Goal: Task Accomplishment & Management: Complete application form

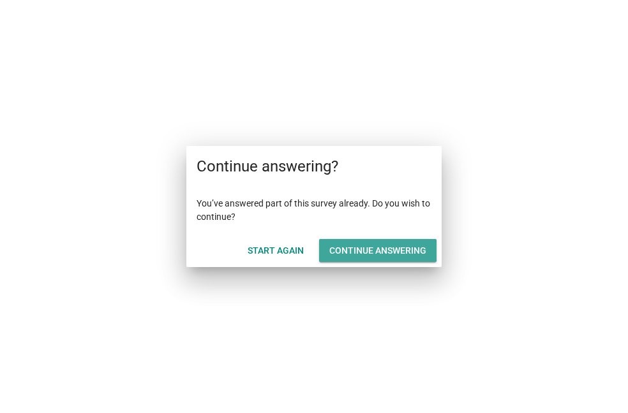
click at [372, 256] on div "Continue answering" at bounding box center [377, 250] width 97 height 13
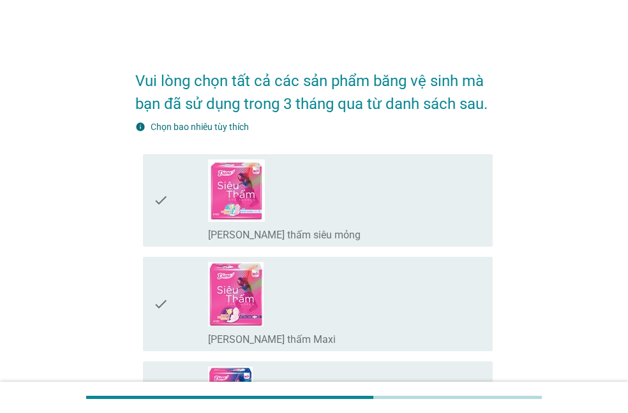
scroll to position [426, 0]
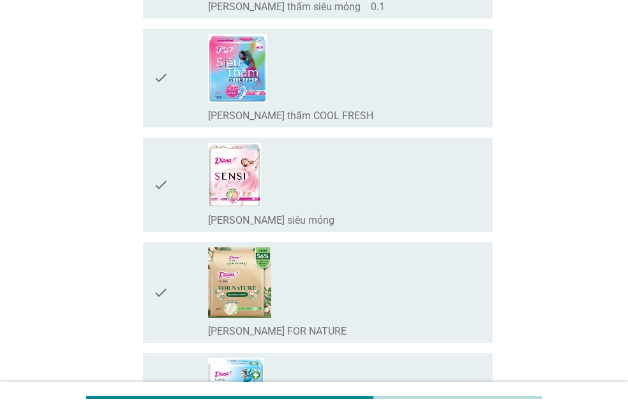
click at [391, 309] on div "check_box_outline_blank [PERSON_NAME] SENSI FOR NATURE" at bounding box center [345, 293] width 274 height 91
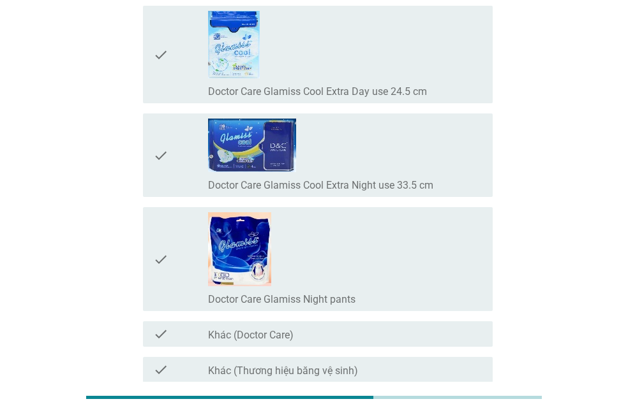
scroll to position [10243, 0]
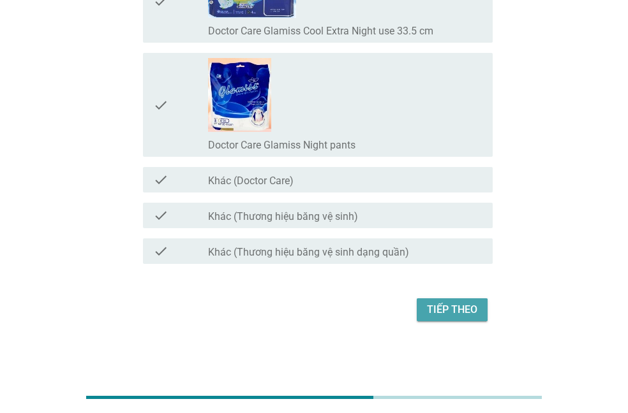
click at [484, 320] on button "Tiếp theo" at bounding box center [452, 310] width 71 height 23
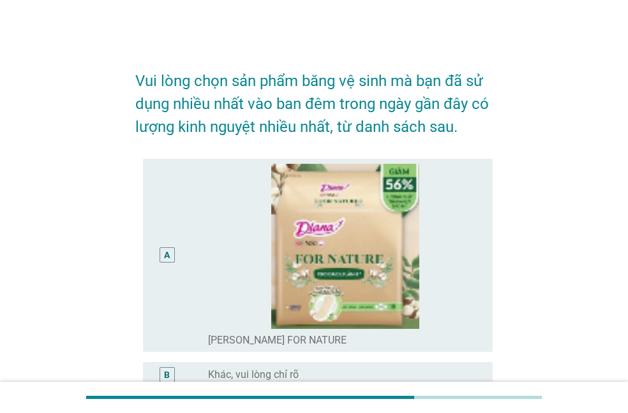
scroll to position [138, 0]
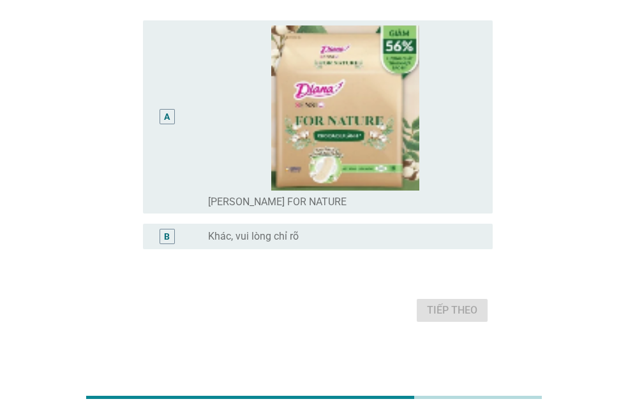
click at [163, 125] on div "A" at bounding box center [166, 117] width 27 height 183
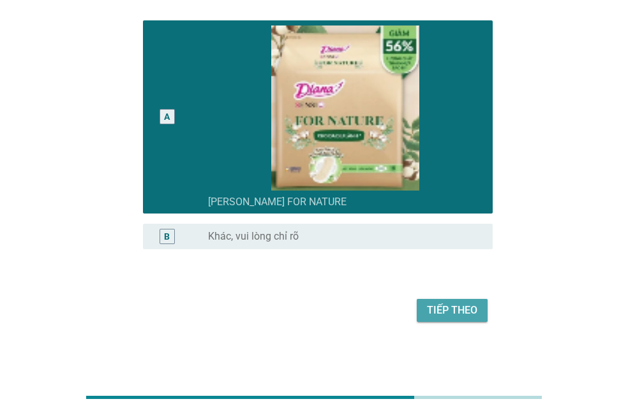
click at [466, 309] on div "Tiếp theo" at bounding box center [452, 310] width 50 height 15
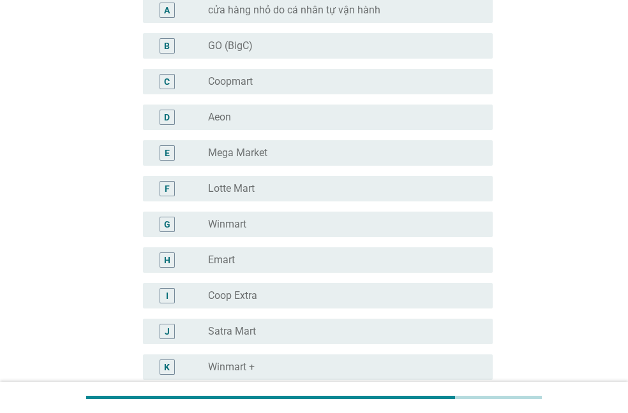
scroll to position [0, 0]
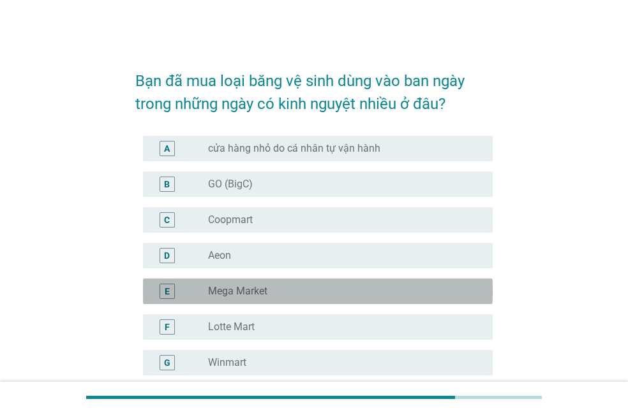
click at [297, 292] on div "radio_button_unchecked Mega Market" at bounding box center [340, 291] width 264 height 13
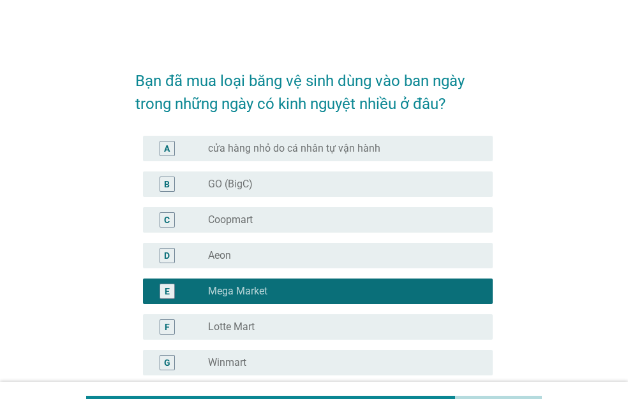
click at [303, 321] on div "radio_button_unchecked Lotte Mart" at bounding box center [340, 327] width 264 height 13
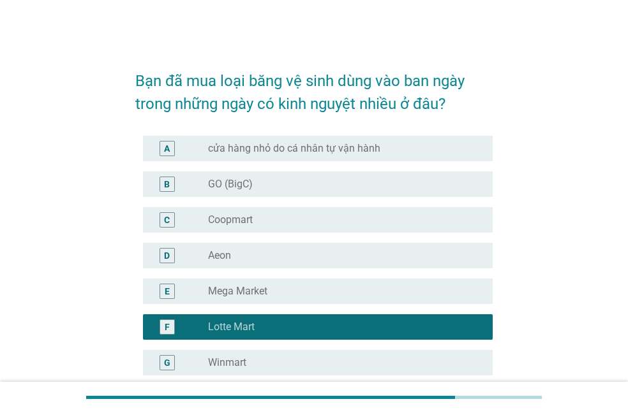
click at [318, 367] on div "radio_button_unchecked Winmart" at bounding box center [340, 363] width 264 height 13
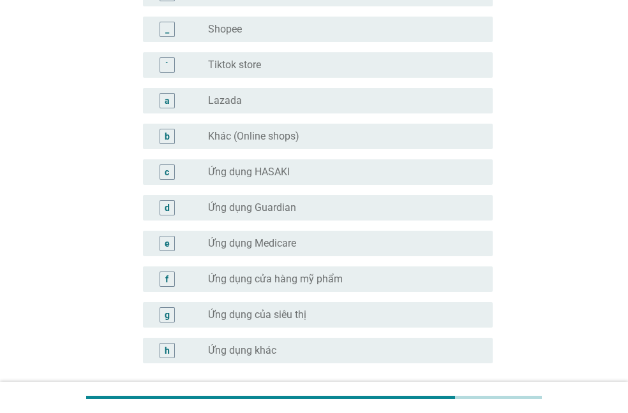
scroll to position [1305, 0]
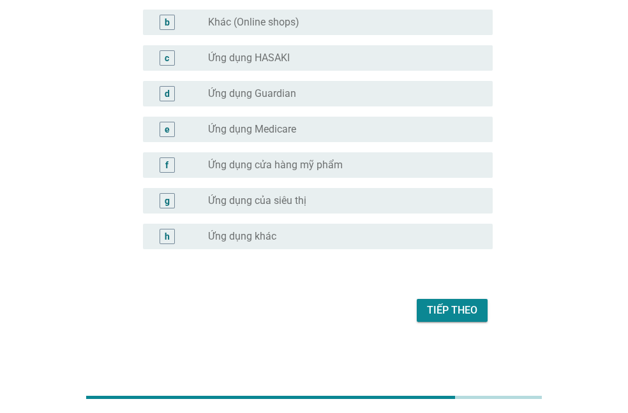
click at [472, 310] on div "Tiếp theo" at bounding box center [452, 310] width 50 height 15
